Goal: Information Seeking & Learning: Learn about a topic

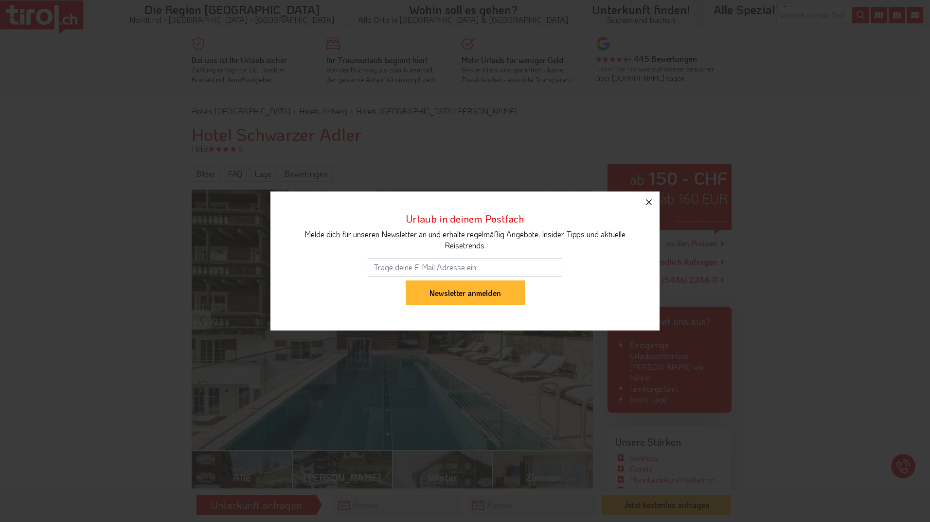
click at [646, 204] on icon "button" at bounding box center [649, 202] width 12 height 12
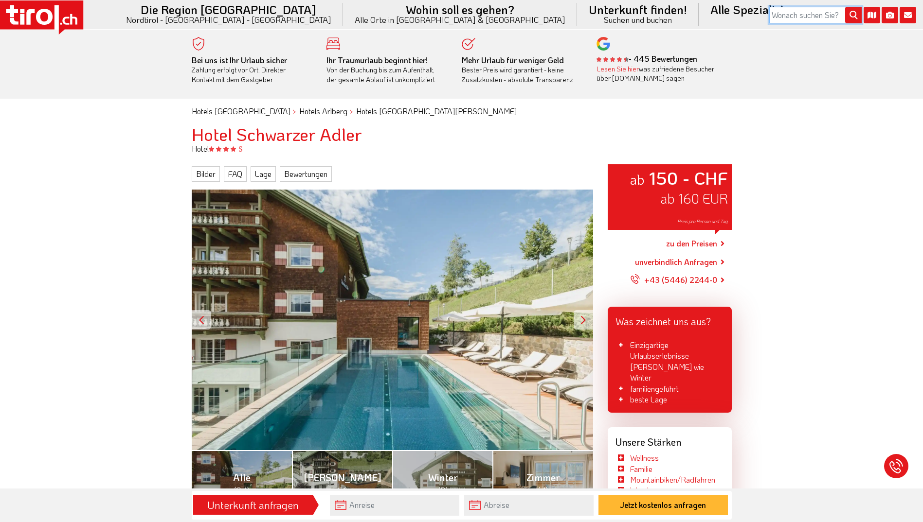
click at [782, 19] on input "search" at bounding box center [815, 15] width 92 height 17
type input "naudrs"
click at [845, 7] on button "submit" at bounding box center [853, 15] width 17 height 17
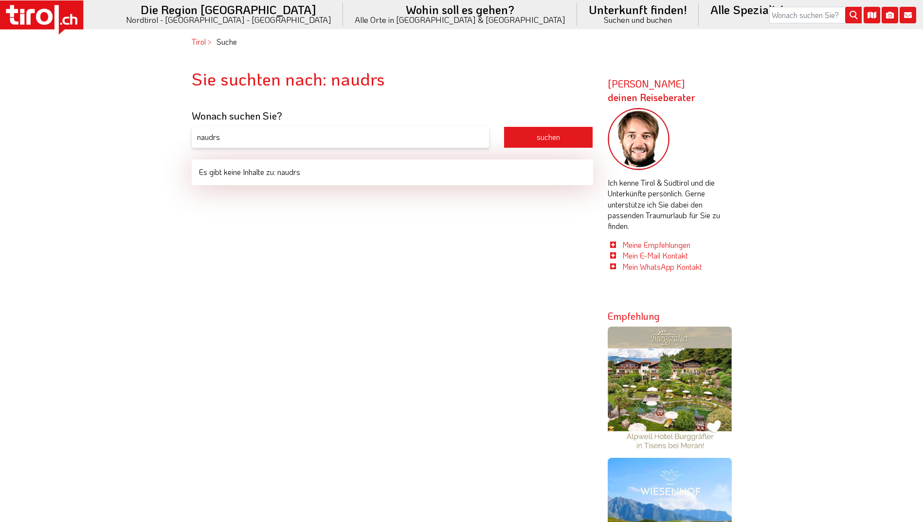
click at [243, 143] on input "naudrs" at bounding box center [340, 137] width 297 height 22
type input "nauders"
click at [503, 126] on button "suchen" at bounding box center [547, 137] width 89 height 22
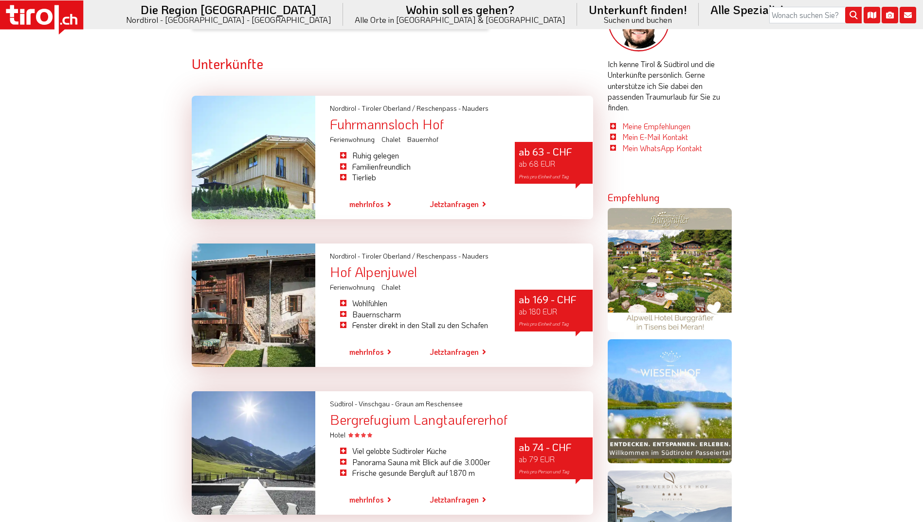
scroll to position [61, 0]
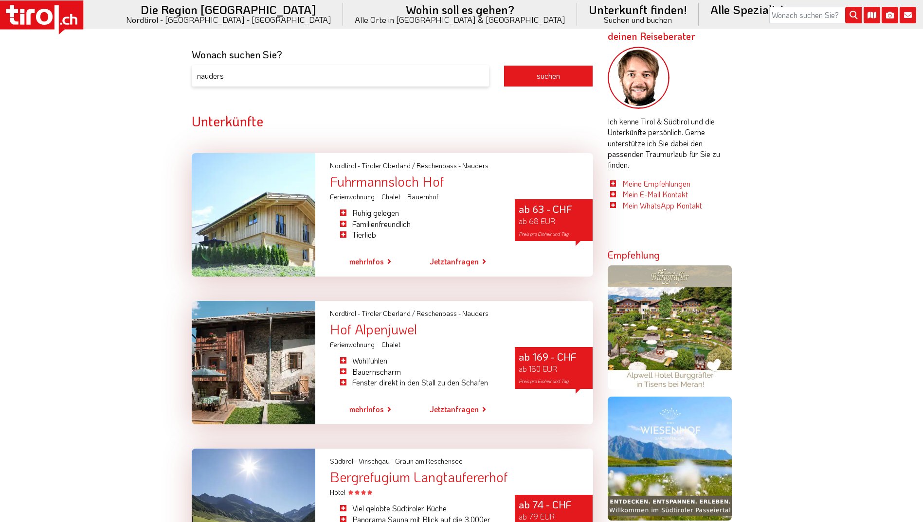
click at [390, 184] on div "Fuhrmannsloch Hof" at bounding box center [461, 182] width 263 height 14
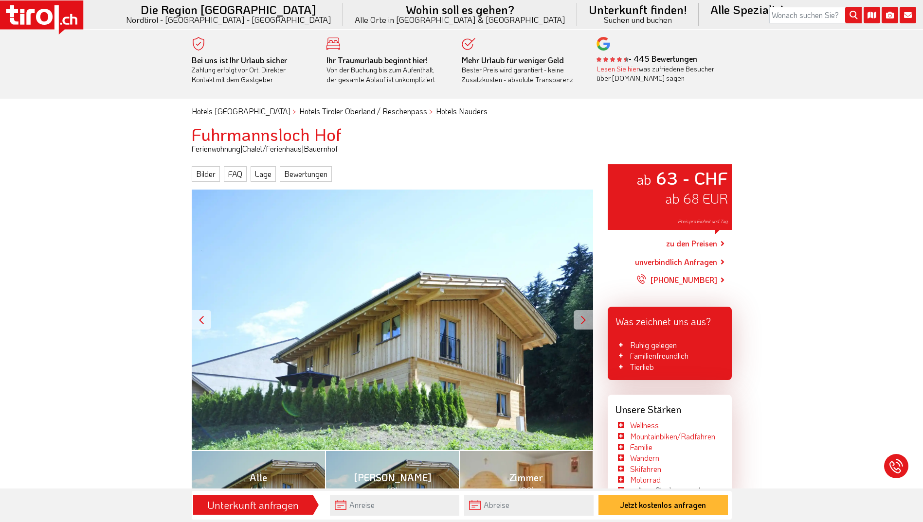
click at [587, 320] on div at bounding box center [582, 319] width 19 height 19
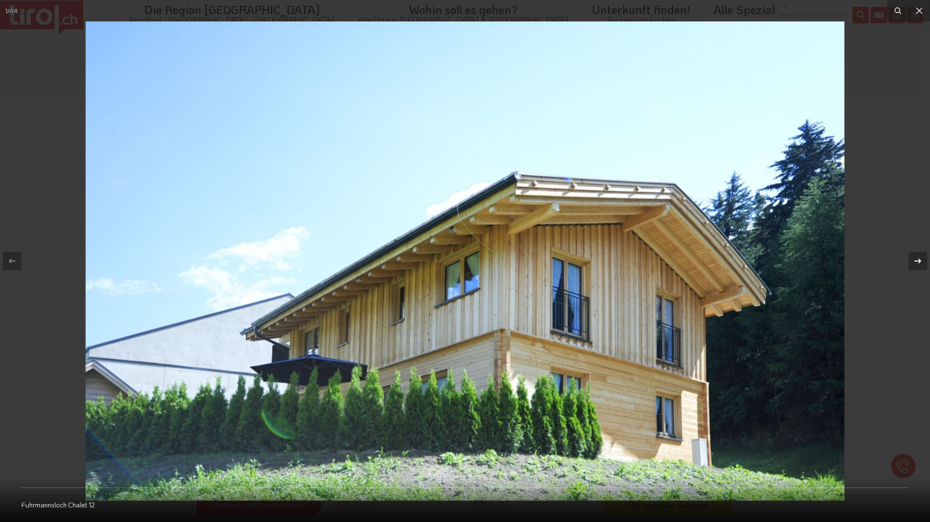
click at [922, 267] on div at bounding box center [917, 261] width 18 height 18
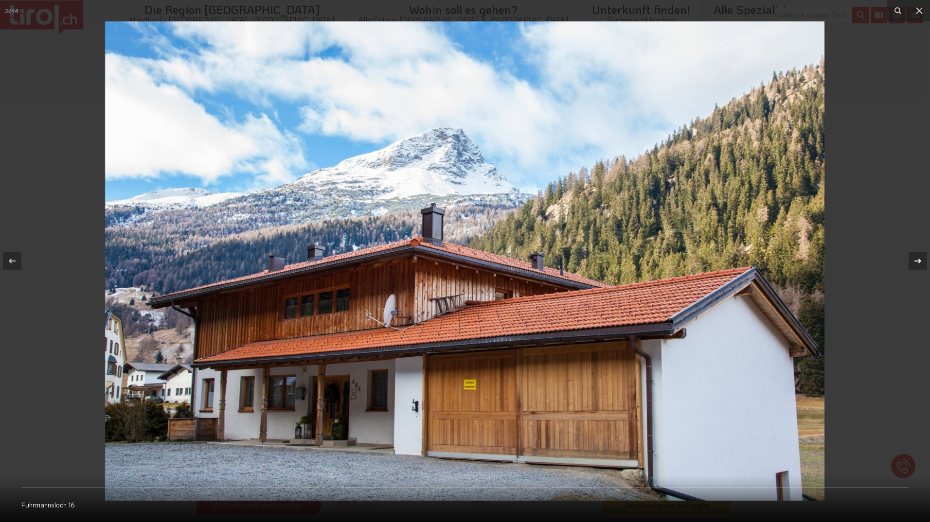
click at [922, 267] on div at bounding box center [917, 261] width 18 height 18
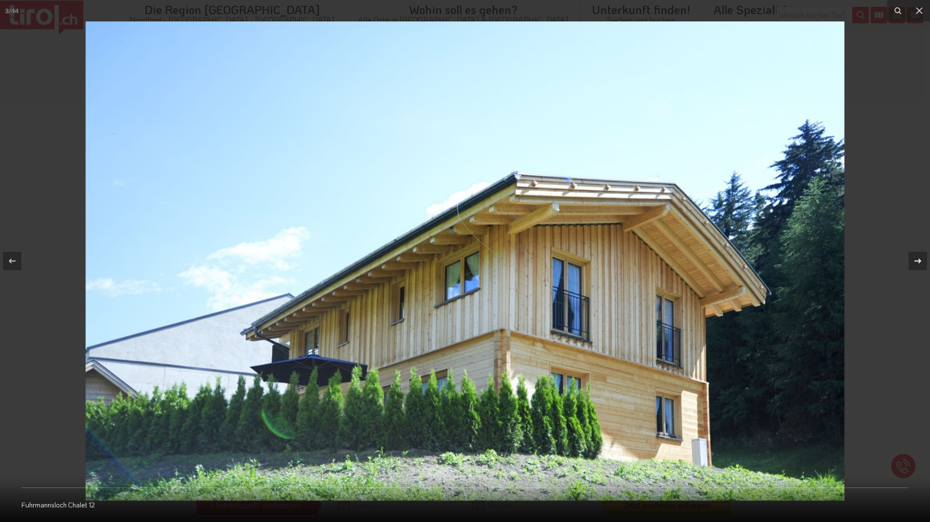
click at [922, 268] on div at bounding box center [917, 261] width 18 height 18
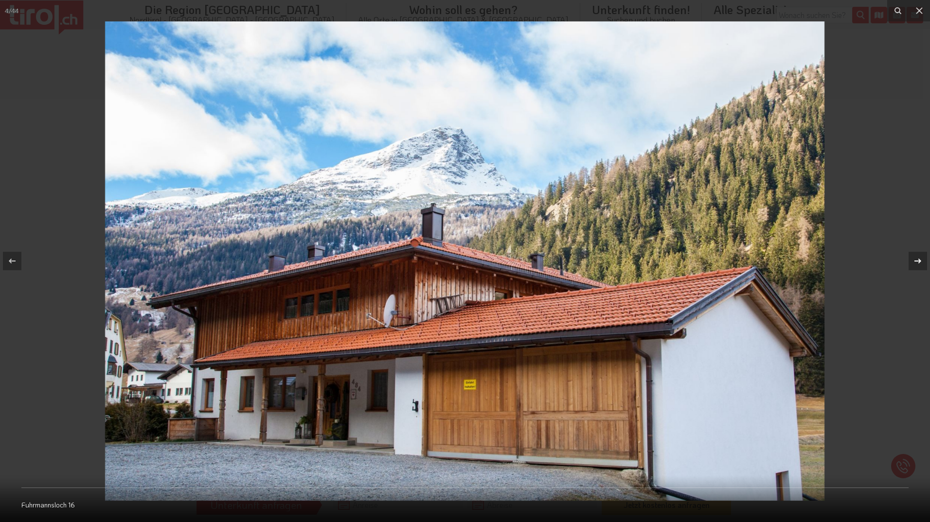
click at [922, 268] on div at bounding box center [917, 261] width 18 height 18
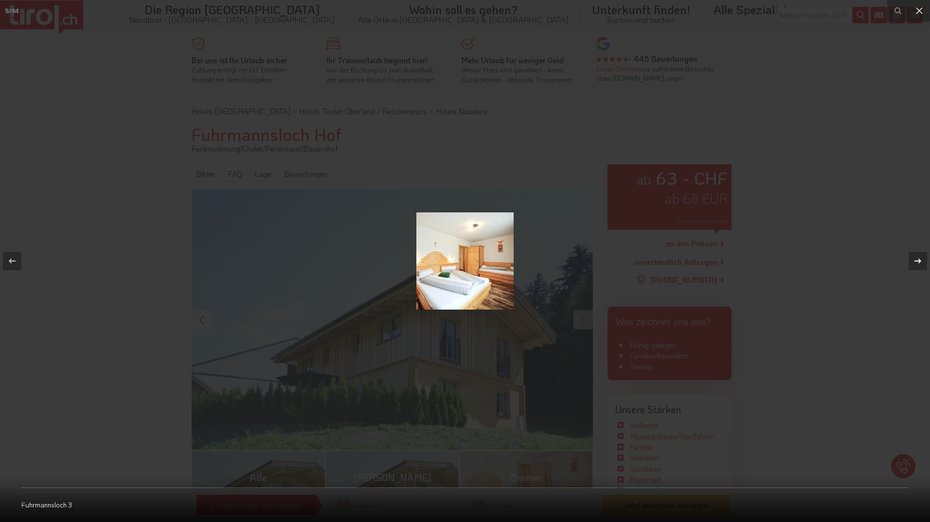
click at [922, 268] on div at bounding box center [917, 261] width 18 height 18
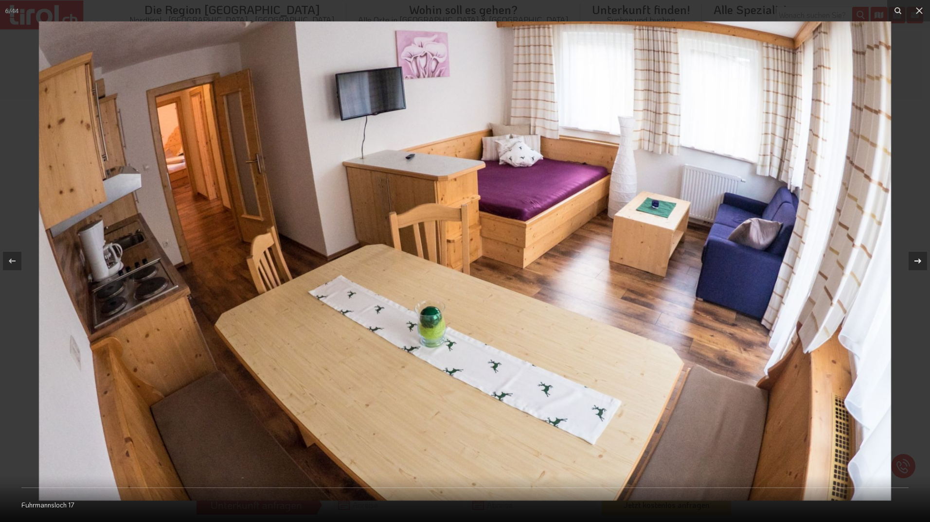
click at [921, 261] on icon at bounding box center [917, 261] width 7 height 5
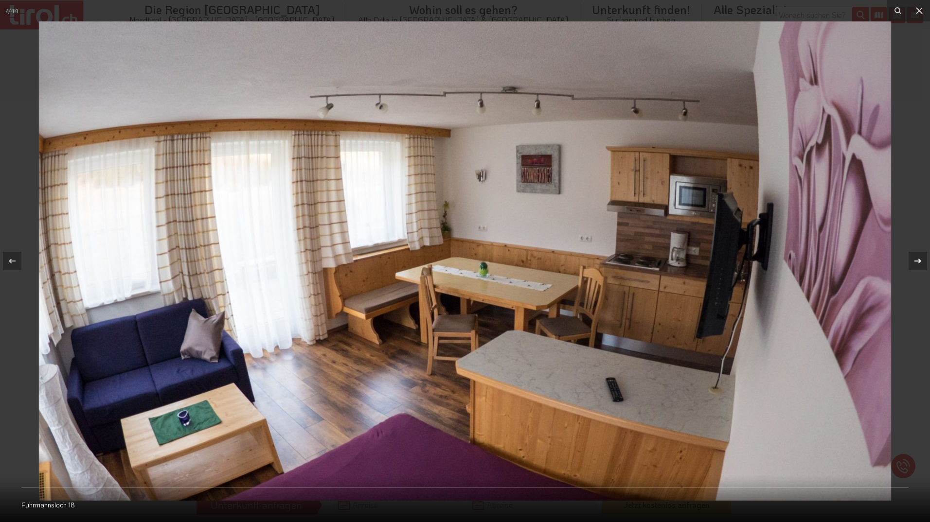
click at [917, 266] on icon at bounding box center [918, 261] width 12 height 12
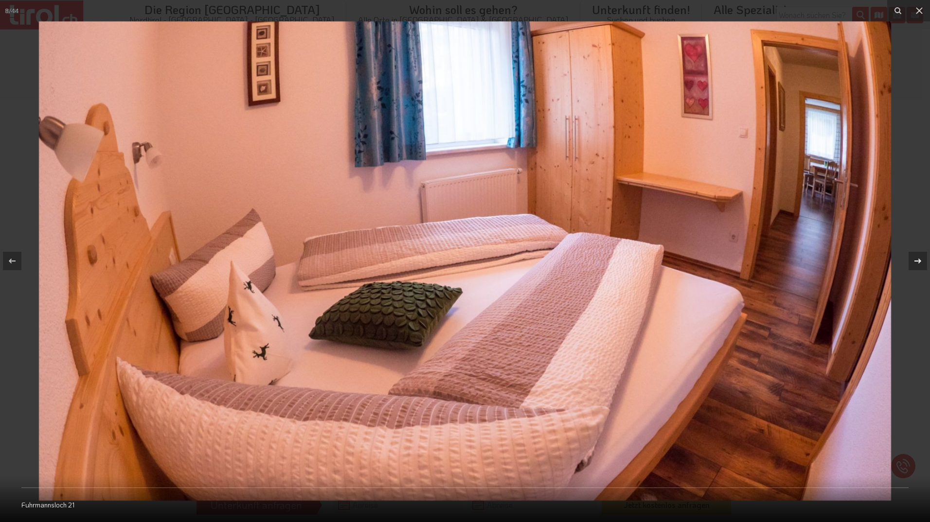
click at [920, 264] on icon at bounding box center [918, 261] width 12 height 12
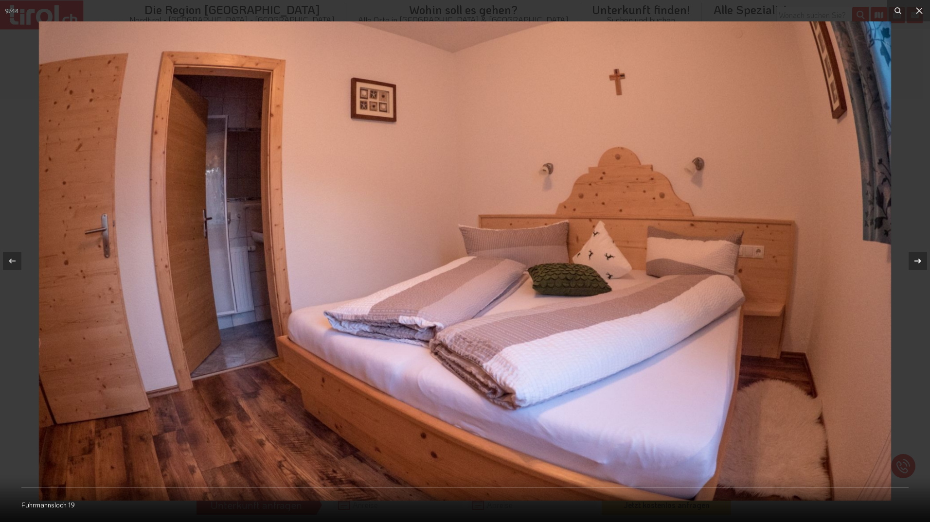
click at [916, 266] on icon at bounding box center [918, 261] width 12 height 12
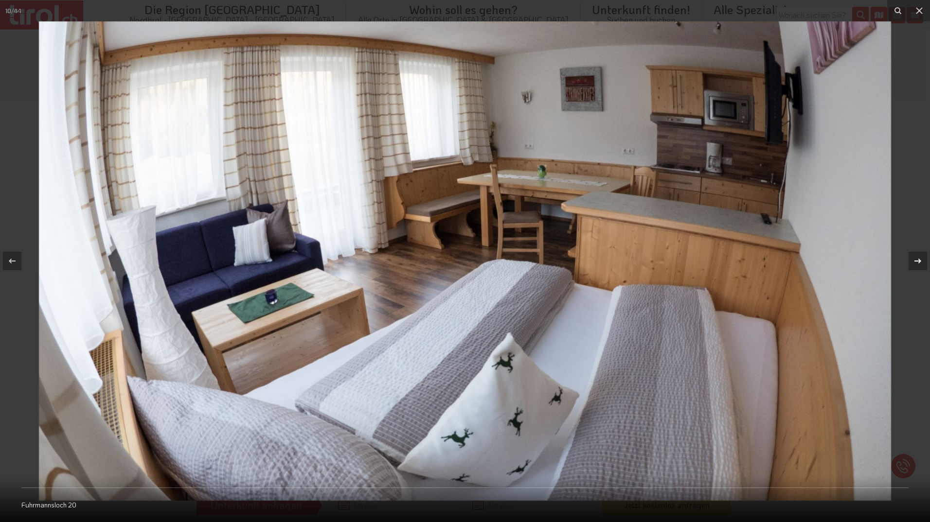
click at [918, 264] on div "10 / 44 Fuhrmannsloch 20" at bounding box center [465, 261] width 930 height 522
click at [918, 264] on icon at bounding box center [918, 261] width 12 height 12
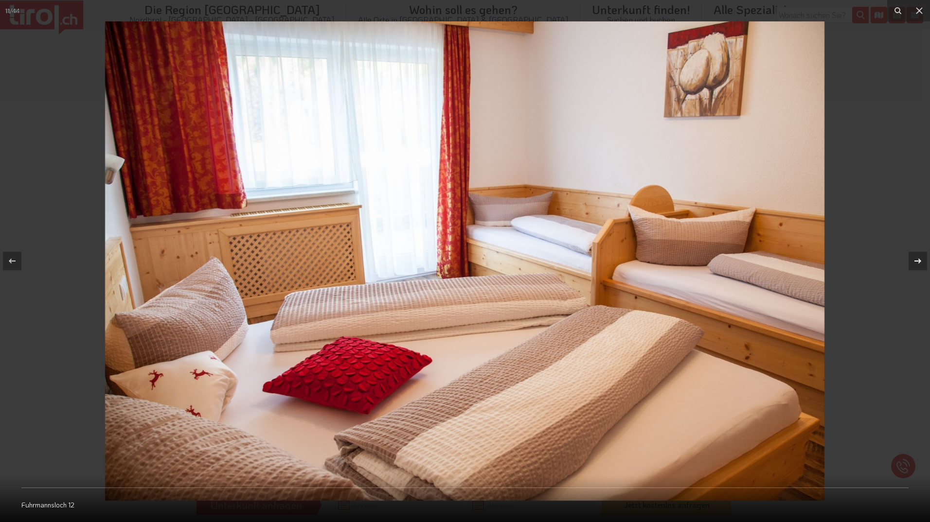
click at [918, 264] on div "11 / 44 Fuhrmannsloch 12" at bounding box center [465, 261] width 930 height 522
click at [918, 264] on icon at bounding box center [918, 261] width 12 height 12
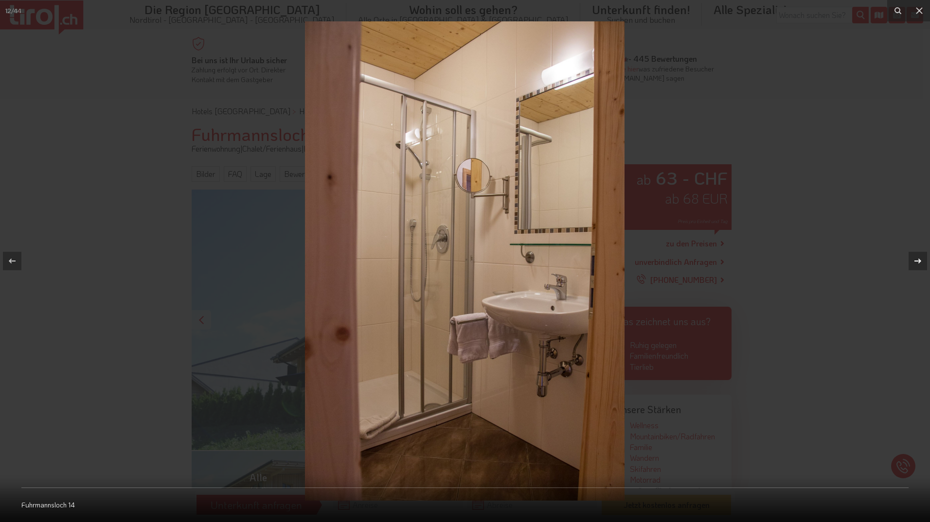
click at [918, 264] on icon at bounding box center [918, 261] width 12 height 12
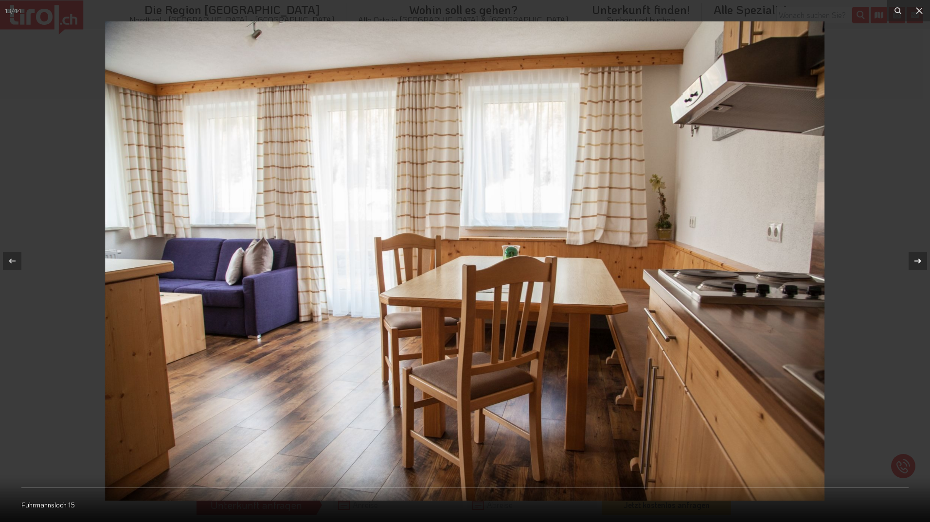
click at [918, 264] on div "13 / 44 Fuhrmannsloch 15" at bounding box center [465, 261] width 930 height 522
click at [918, 264] on icon at bounding box center [918, 261] width 12 height 12
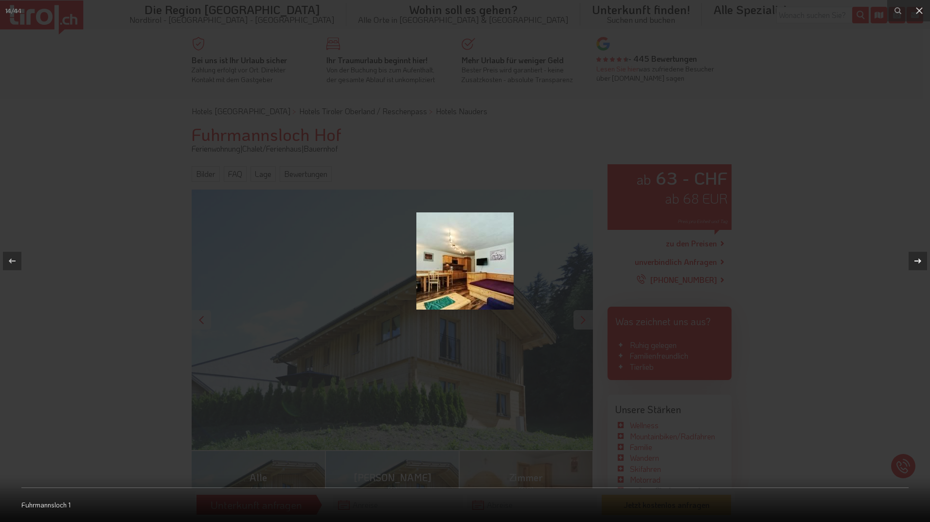
click at [918, 264] on icon at bounding box center [918, 261] width 12 height 12
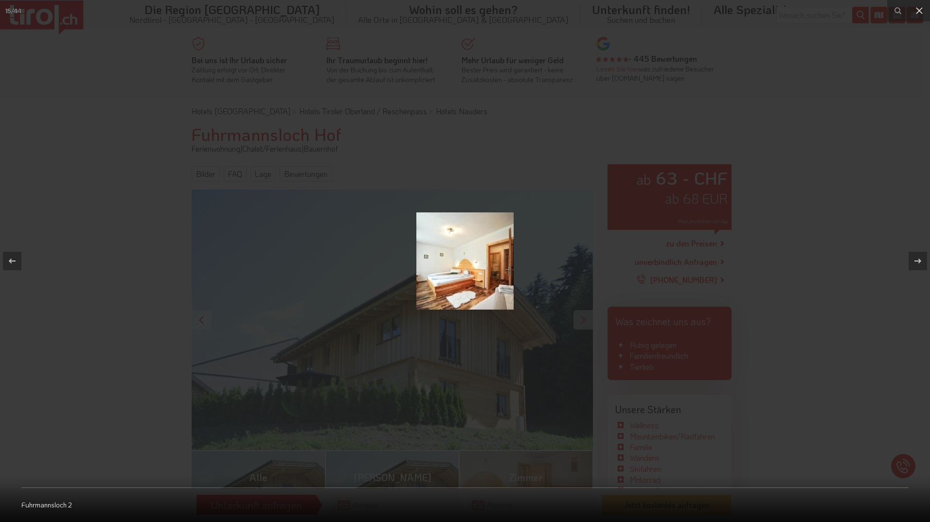
click at [491, 251] on img at bounding box center [464, 261] width 97 height 97
click at [491, 248] on img at bounding box center [464, 261] width 97 height 97
click at [492, 250] on img at bounding box center [464, 261] width 97 height 97
click at [491, 249] on img at bounding box center [464, 261] width 97 height 97
click at [915, 263] on icon at bounding box center [918, 261] width 12 height 12
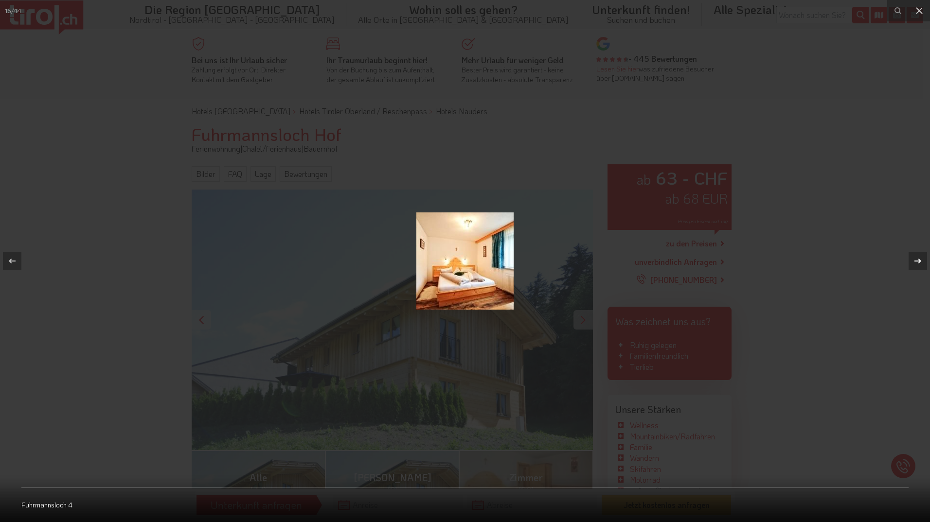
click at [915, 263] on icon at bounding box center [918, 261] width 12 height 12
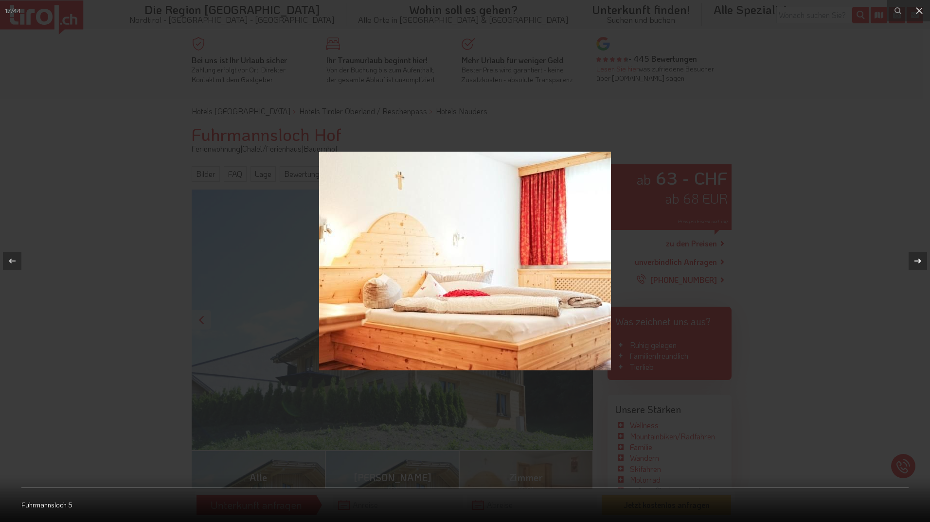
click at [915, 263] on icon at bounding box center [918, 261] width 12 height 12
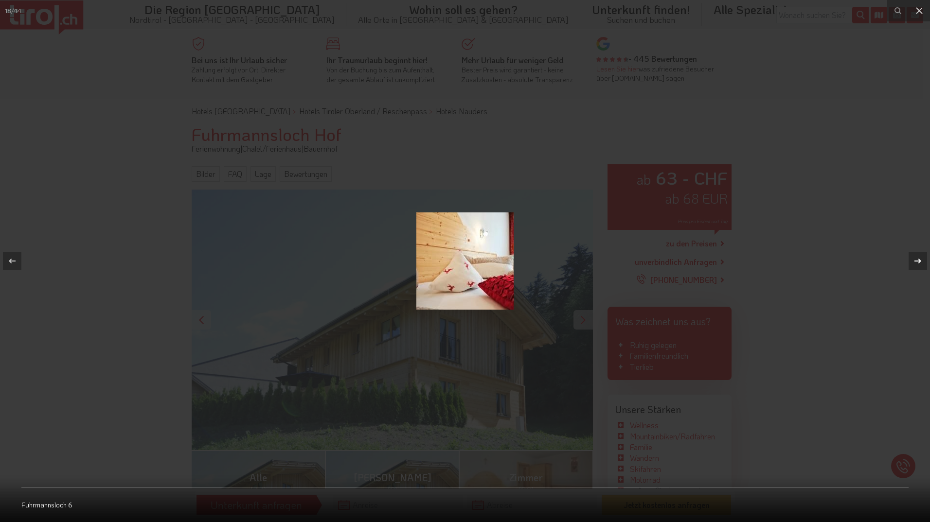
click at [915, 263] on icon at bounding box center [918, 261] width 12 height 12
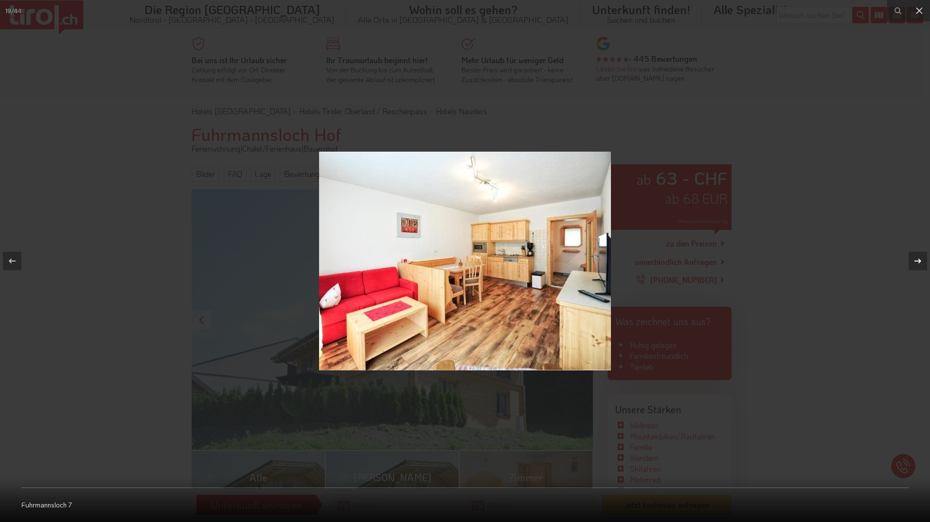
click at [915, 263] on icon at bounding box center [918, 261] width 12 height 12
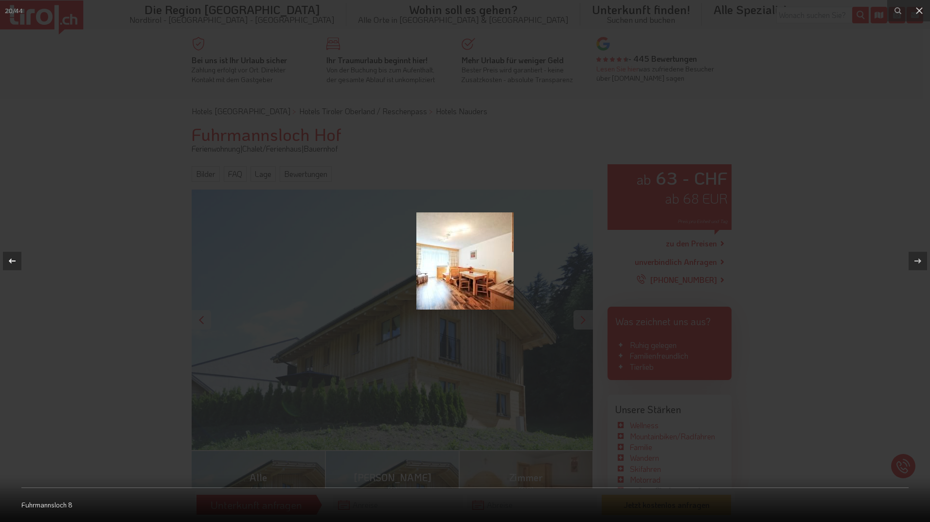
click at [8, 260] on icon at bounding box center [12, 261] width 12 height 12
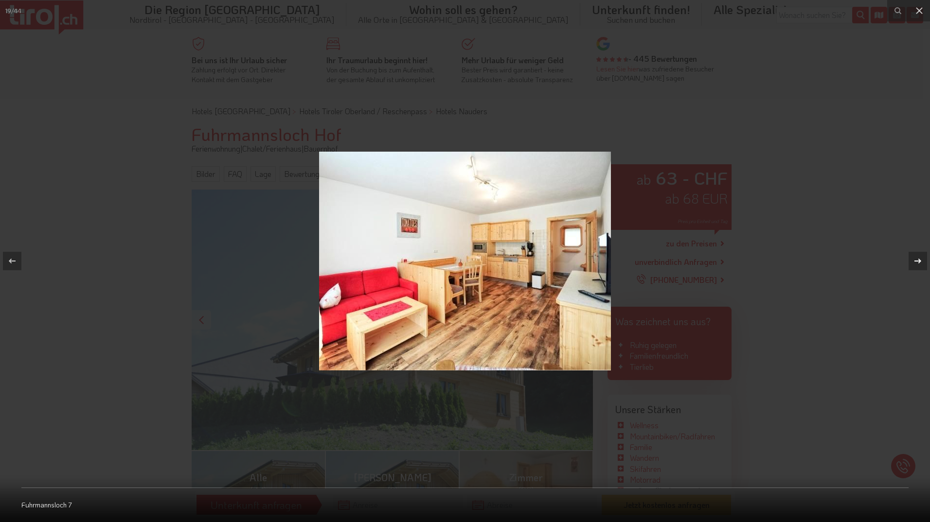
click at [922, 263] on icon at bounding box center [918, 261] width 12 height 12
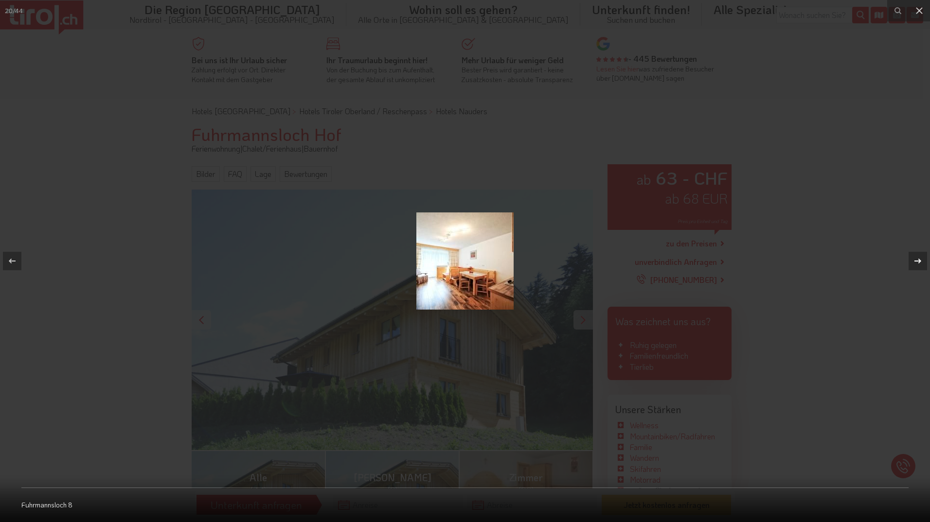
click at [922, 263] on icon at bounding box center [918, 261] width 12 height 12
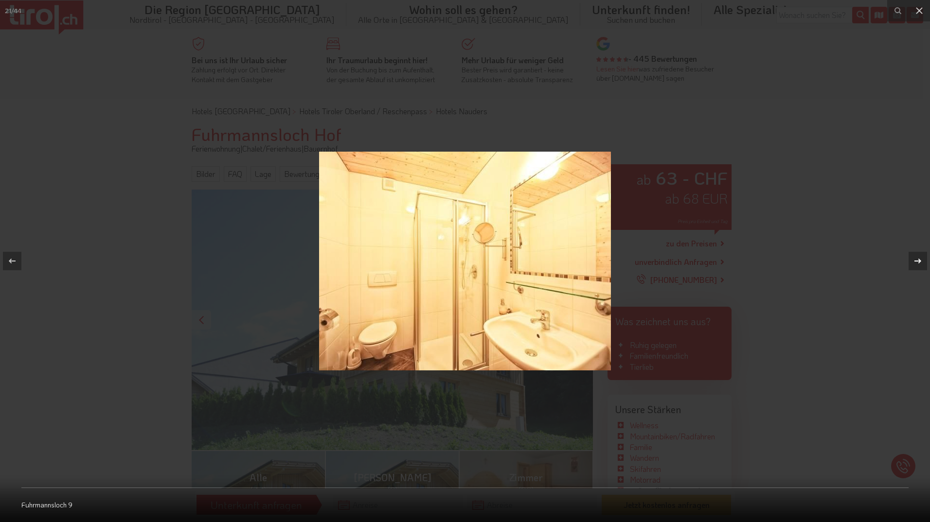
click at [922, 263] on icon at bounding box center [918, 261] width 12 height 12
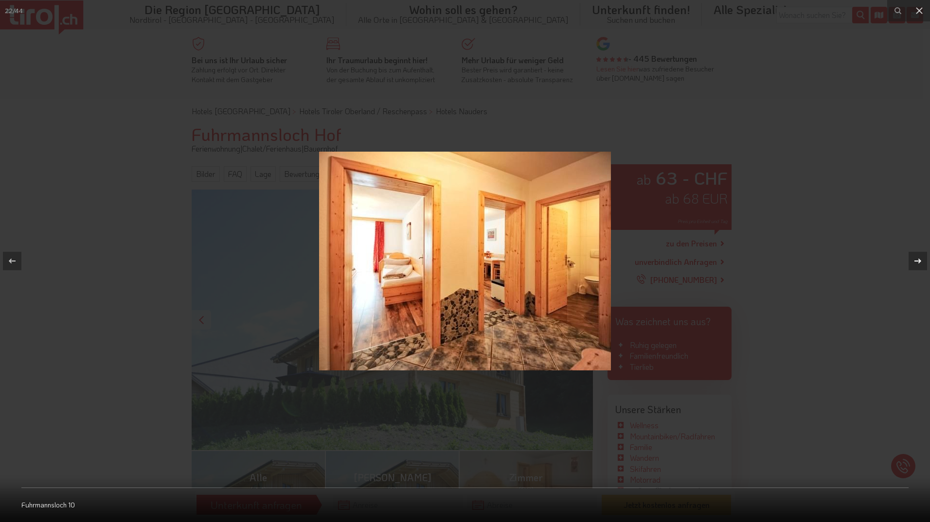
click at [917, 268] on div at bounding box center [917, 261] width 18 height 18
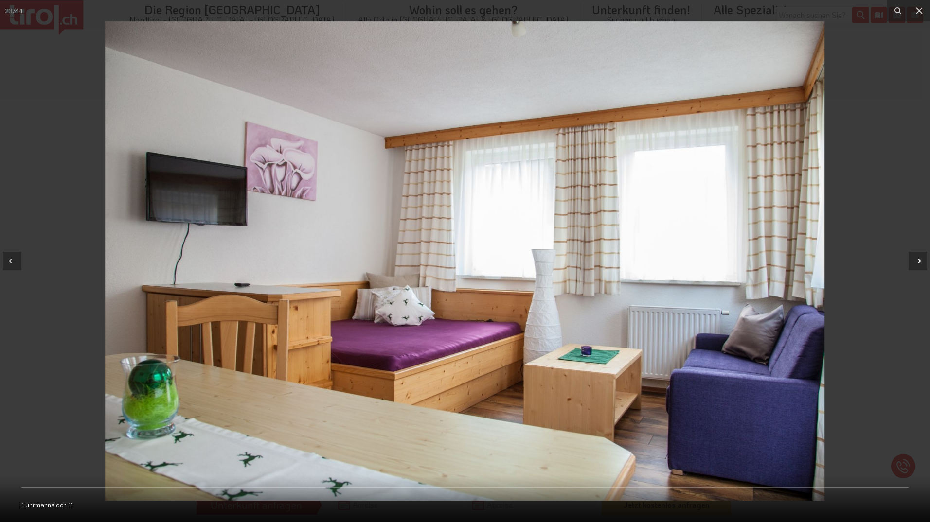
click at [917, 268] on div at bounding box center [917, 261] width 18 height 18
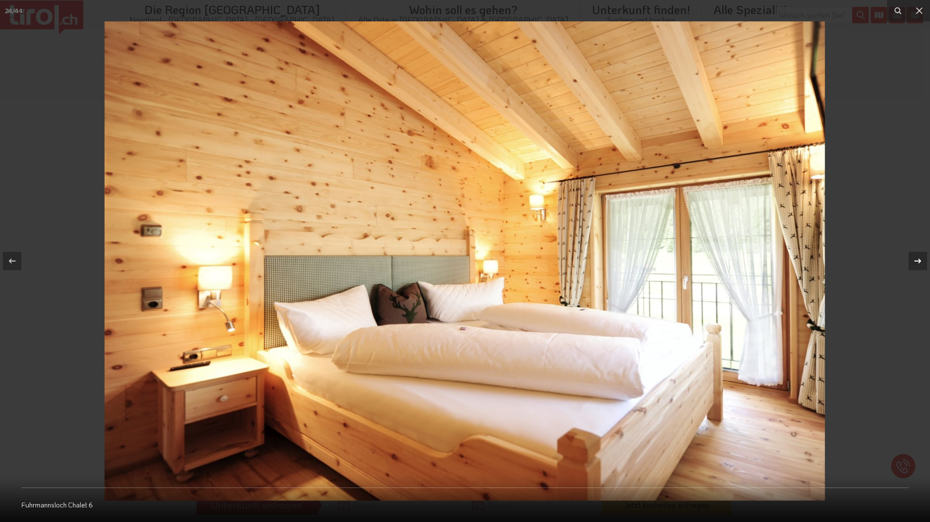
click at [917, 268] on div "24 / 44 Fuhrmannsloch Chalet 6" at bounding box center [465, 261] width 930 height 522
click at [918, 265] on icon at bounding box center [918, 261] width 12 height 12
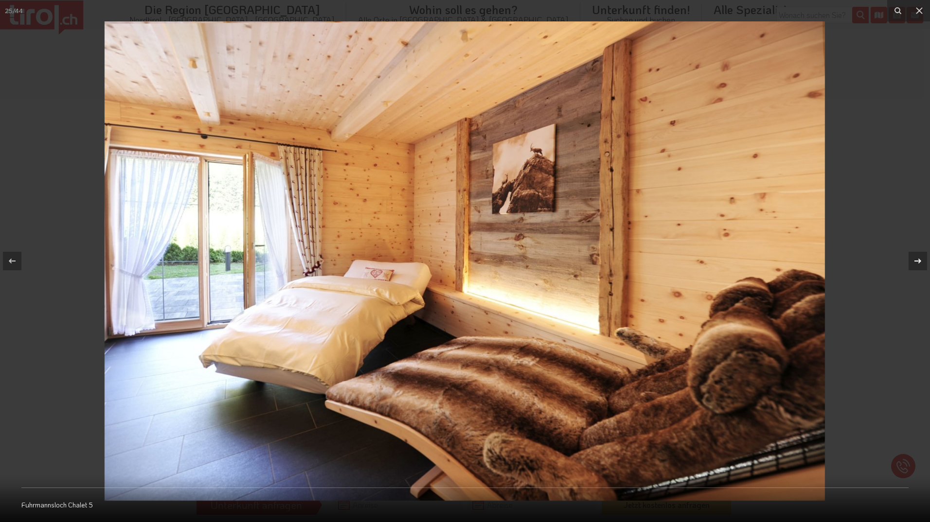
click at [917, 262] on icon at bounding box center [918, 261] width 12 height 12
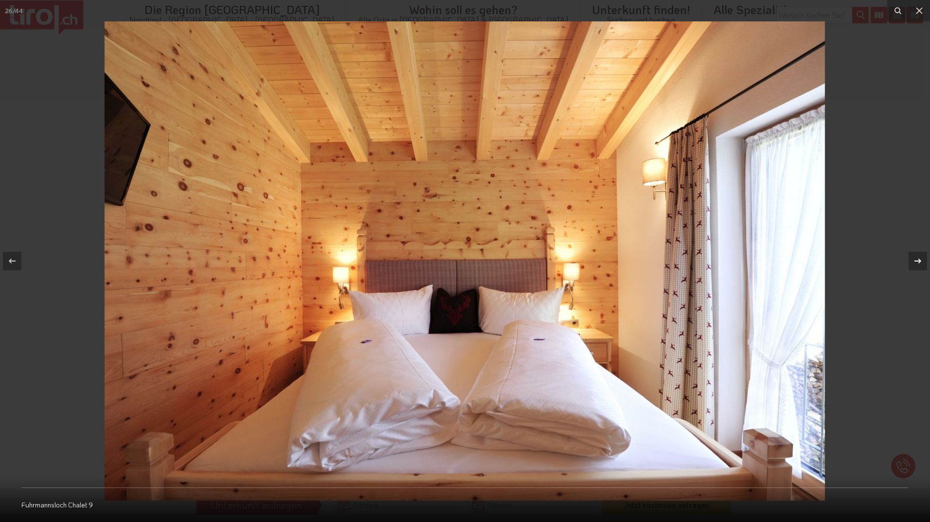
click at [917, 262] on div "26 / 44 Fuhrmannsloch Chalet 9" at bounding box center [465, 261] width 930 height 522
click at [917, 262] on icon at bounding box center [918, 261] width 12 height 12
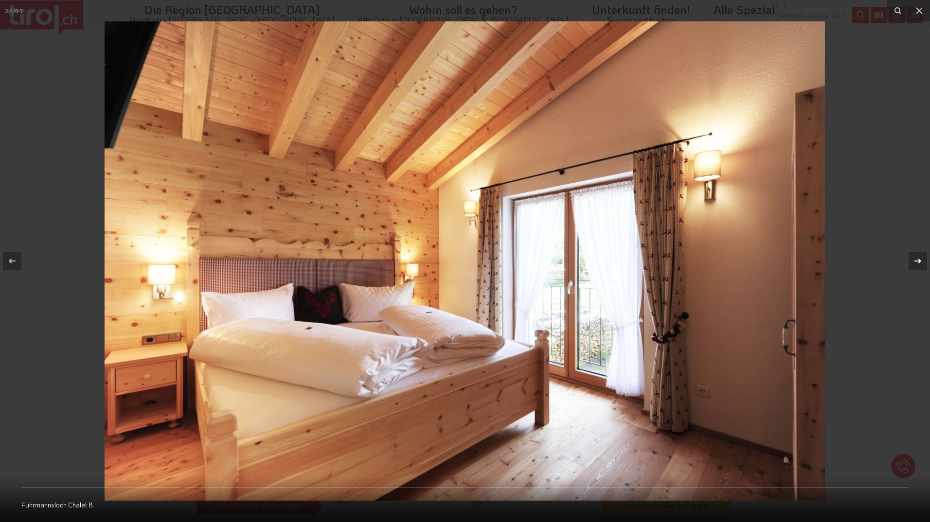
click at [917, 262] on icon at bounding box center [918, 261] width 12 height 12
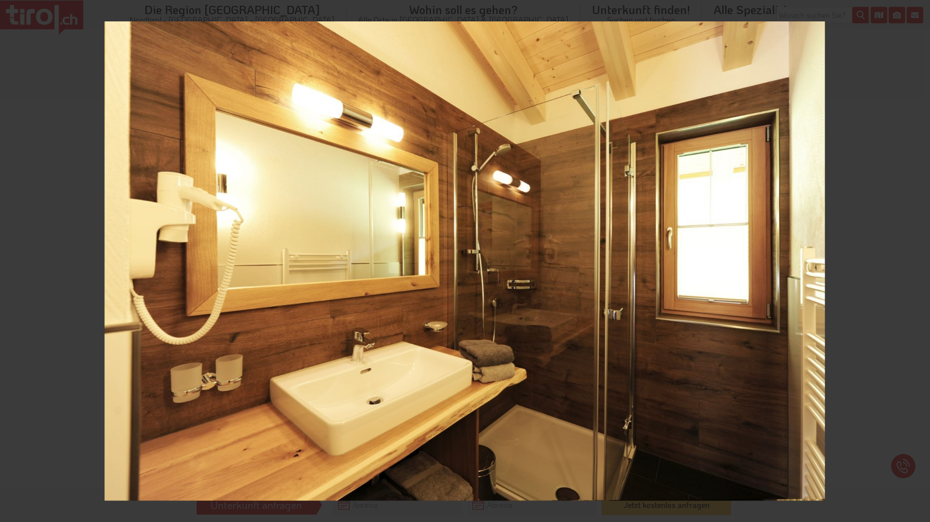
click at [917, 262] on div at bounding box center [465, 261] width 930 height 522
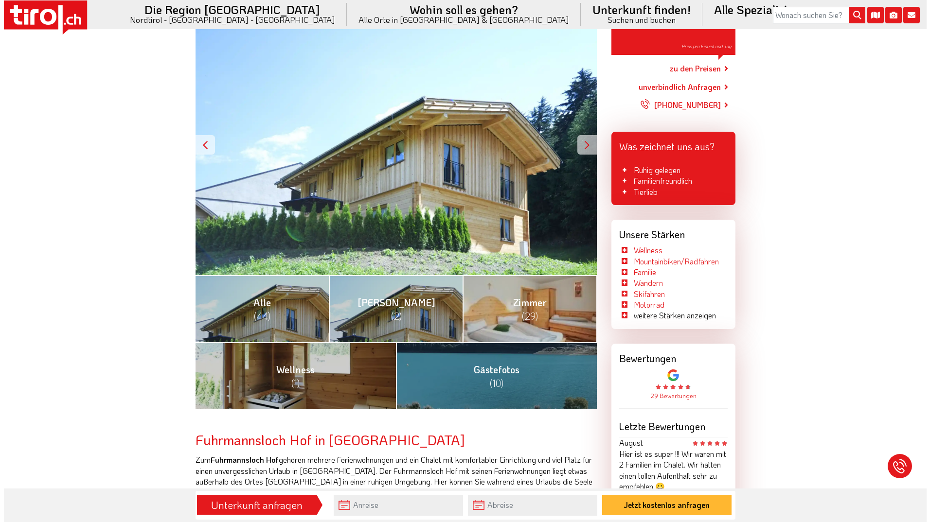
scroll to position [195, 0]
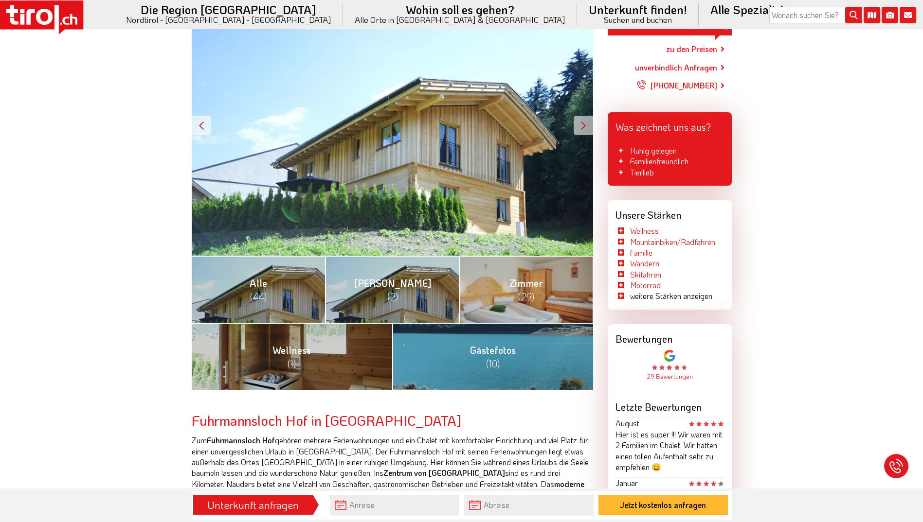
click at [500, 353] on span "Gästefotos (10)" at bounding box center [493, 357] width 46 height 26
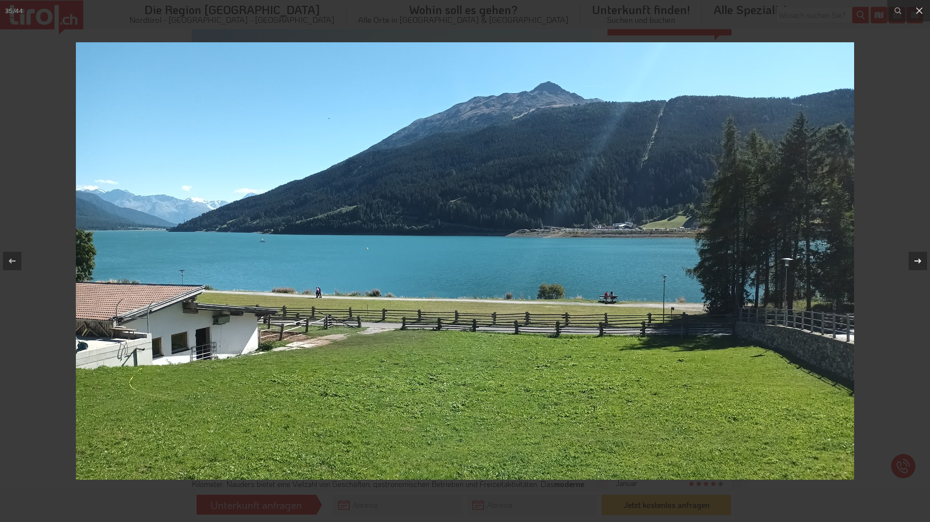
click at [919, 268] on div at bounding box center [917, 261] width 18 height 18
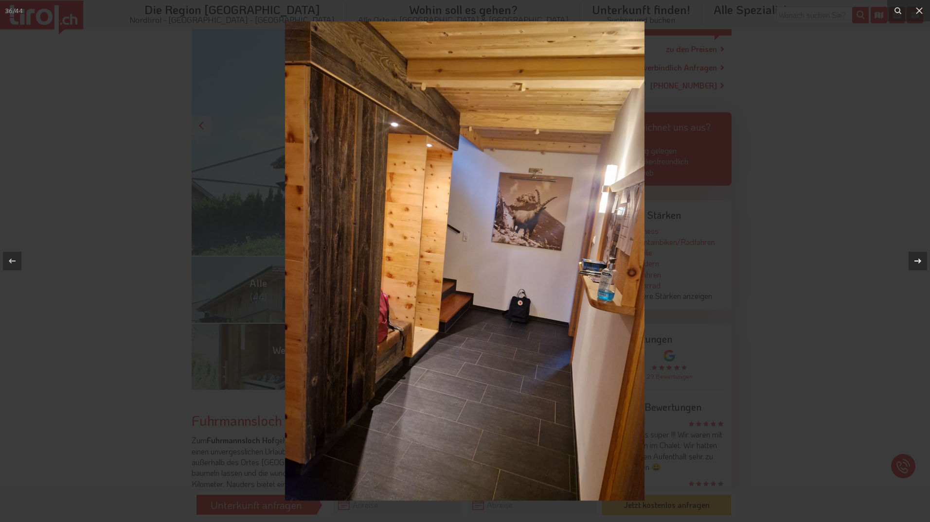
click at [919, 268] on div "36 / 44" at bounding box center [465, 261] width 930 height 522
click at [919, 266] on icon at bounding box center [918, 261] width 12 height 12
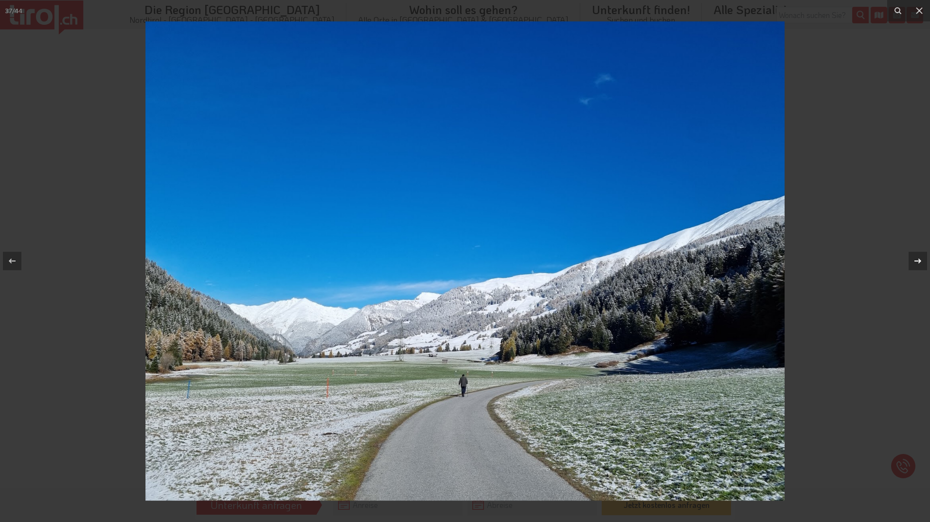
click at [919, 267] on div at bounding box center [917, 261] width 18 height 18
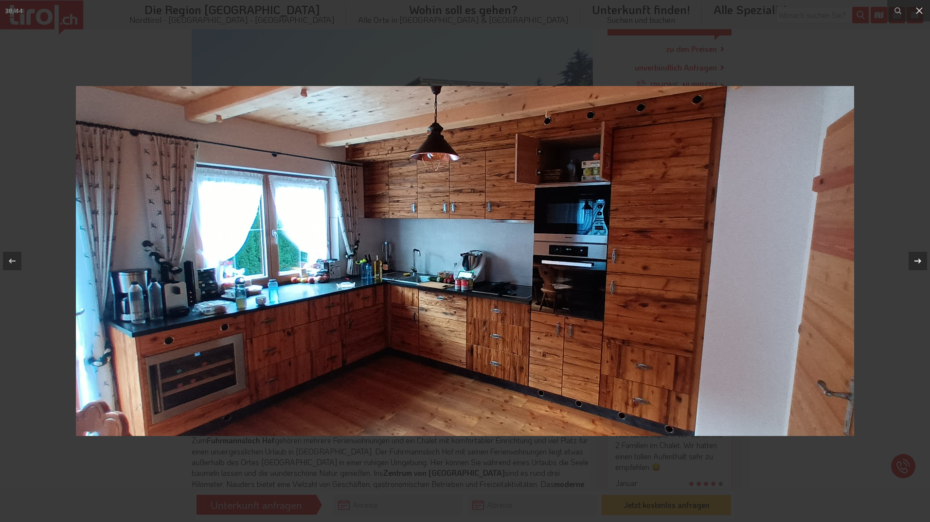
click at [921, 265] on icon at bounding box center [918, 261] width 12 height 12
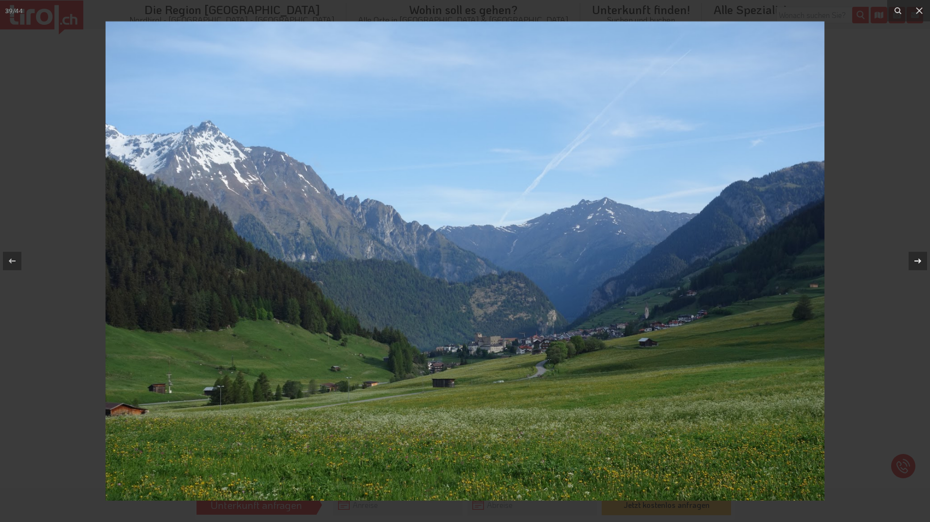
click at [921, 265] on div "39 / 44" at bounding box center [465, 261] width 930 height 522
click at [915, 262] on icon at bounding box center [918, 261] width 12 height 12
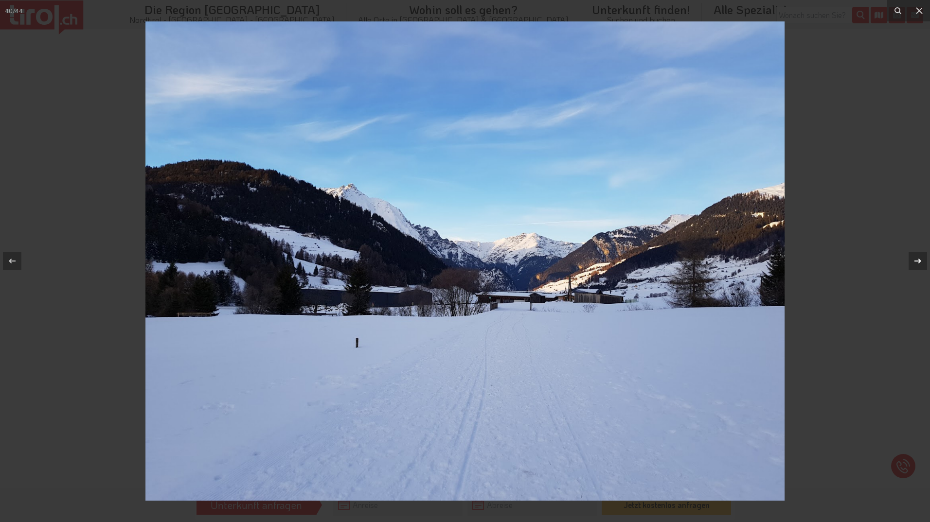
click at [915, 262] on icon at bounding box center [918, 261] width 12 height 12
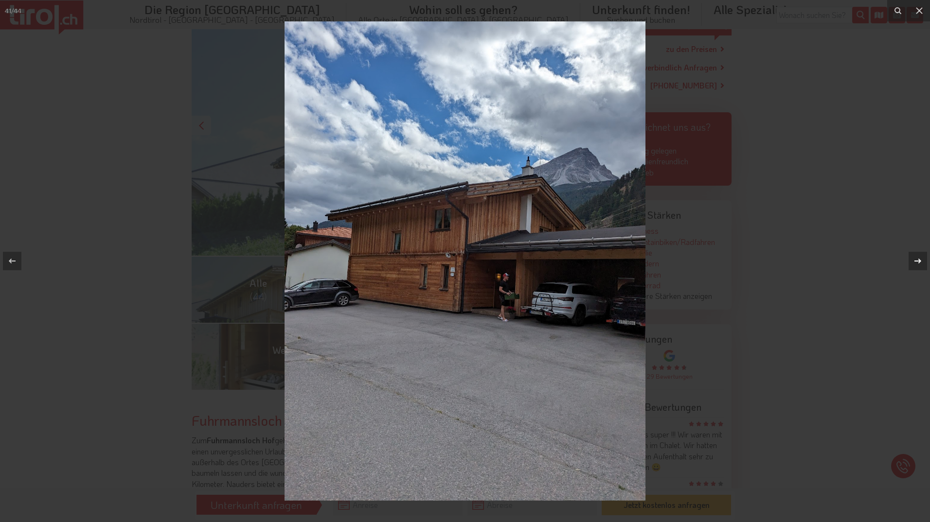
click at [917, 260] on icon at bounding box center [918, 261] width 12 height 12
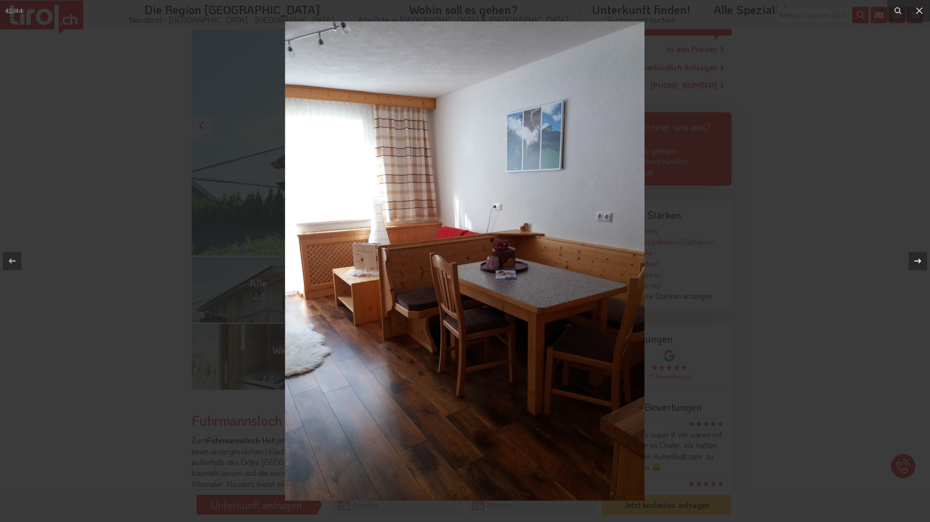
click at [919, 260] on icon at bounding box center [918, 261] width 12 height 12
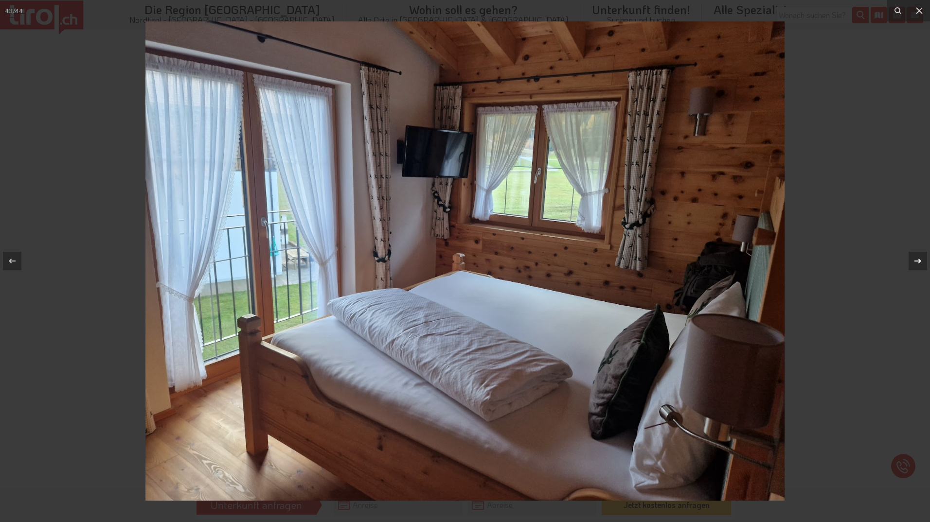
click at [916, 263] on icon at bounding box center [918, 261] width 12 height 12
